Goal: Understand process/instructions: Learn how to perform a task or action

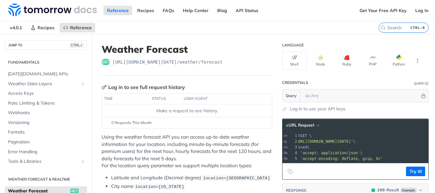
drag, startPoint x: 315, startPoint y: 142, endPoint x: 424, endPoint y: 142, distance: 109.1
copy span "[URL][DOMAIN_NAME][DATE]' \"
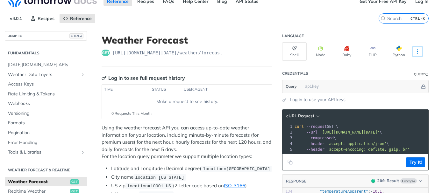
click at [414, 50] on icon "More ellipsis" at bounding box center [417, 52] width 6 height 6
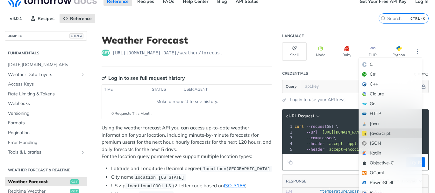
click at [379, 135] on div "JavaScript" at bounding box center [390, 134] width 63 height 10
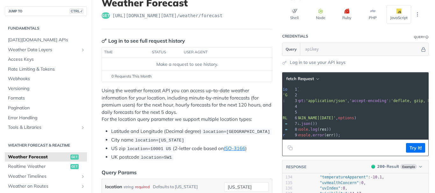
drag, startPoint x: 305, startPoint y: 119, endPoint x: 399, endPoint y: 118, distance: 94.8
click at [335, 118] on span "'[URL][DOMAIN_NAME][DATE]'" at bounding box center [306, 118] width 60 height 4
copy span "[URL][DOMAIN_NAME][DATE]"
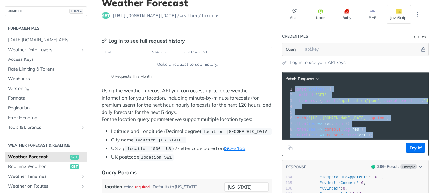
copy div "const options = { 2 method : 'GET' , 3 headers : { accept : 'application/json' …"
drag, startPoint x: 369, startPoint y: 135, endPoint x: 287, endPoint y: 88, distance: 95.2
click at [293, 88] on div "1 const options = { 2 method : 'GET' , 3 headers : { accept : 'application/json…" at bounding box center [379, 113] width 172 height 52
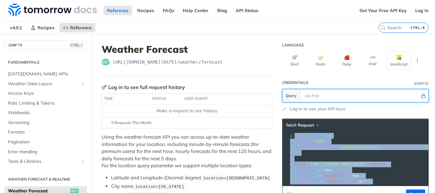
click at [421, 97] on icon "Hide" at bounding box center [423, 96] width 5 height 5
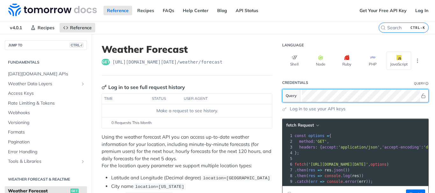
click at [421, 98] on icon "Show" at bounding box center [423, 96] width 4 height 4
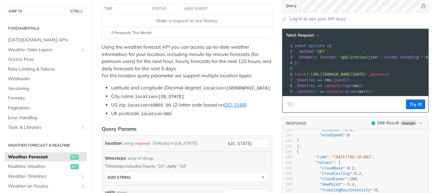
scroll to position [75, 0]
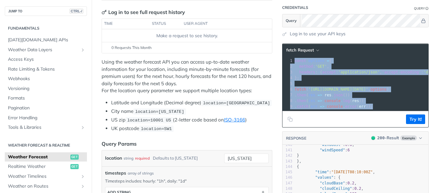
copy div "const options = { 2 method : 'GET' , 3 headers : { accept : 'application/json' …"
drag, startPoint x: 369, startPoint y: 105, endPoint x: 273, endPoint y: 55, distance: 108.3
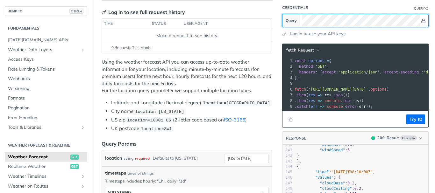
click at [295, 18] on section "Query" at bounding box center [355, 20] width 146 height 13
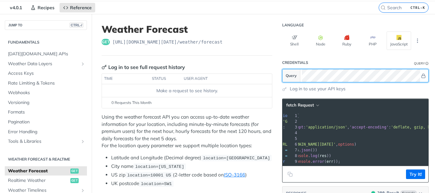
scroll to position [0, 37]
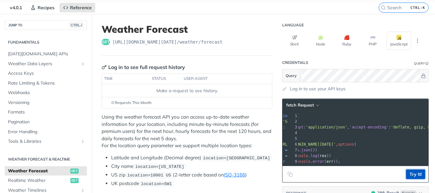
click at [408, 177] on button "Try It!" at bounding box center [415, 175] width 19 height 10
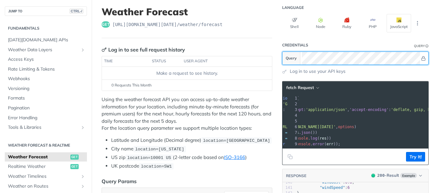
scroll to position [39, 0]
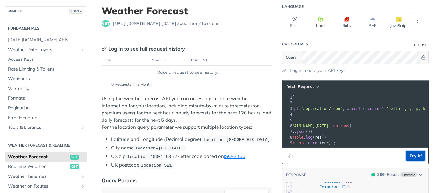
click at [410, 158] on button "Try It!" at bounding box center [415, 156] width 19 height 10
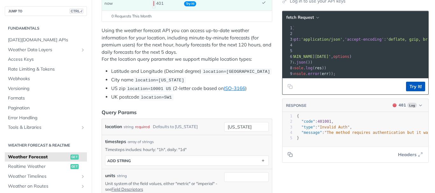
scroll to position [51, 0]
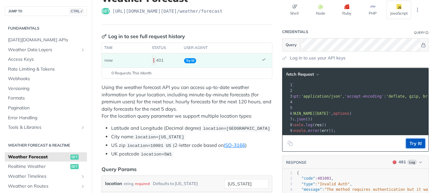
click at [408, 148] on button "Try It!" at bounding box center [415, 144] width 19 height 10
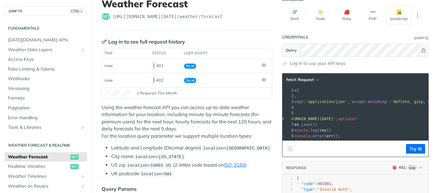
scroll to position [0, 37]
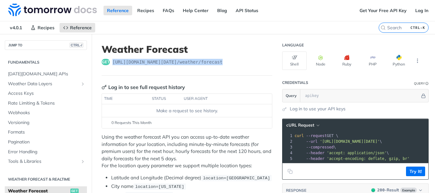
drag, startPoint x: 222, startPoint y: 60, endPoint x: 113, endPoint y: 59, distance: 109.1
click at [113, 59] on div "get https://api.tomorrow.io/v4 /weather/forecast" at bounding box center [187, 62] width 171 height 6
copy span "https://api.tomorrow.io/v4 /weather/forecast"
